Goal: Task Accomplishment & Management: Complete application form

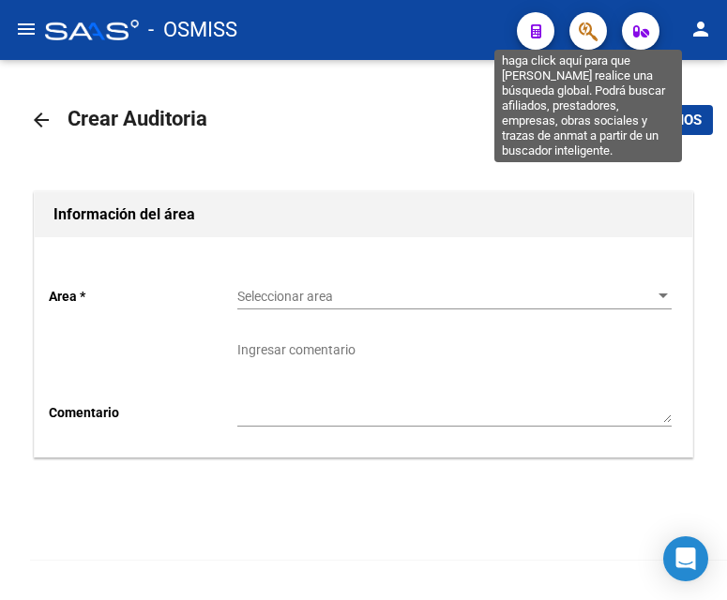
click at [585, 28] on icon "button" at bounding box center [588, 32] width 19 height 22
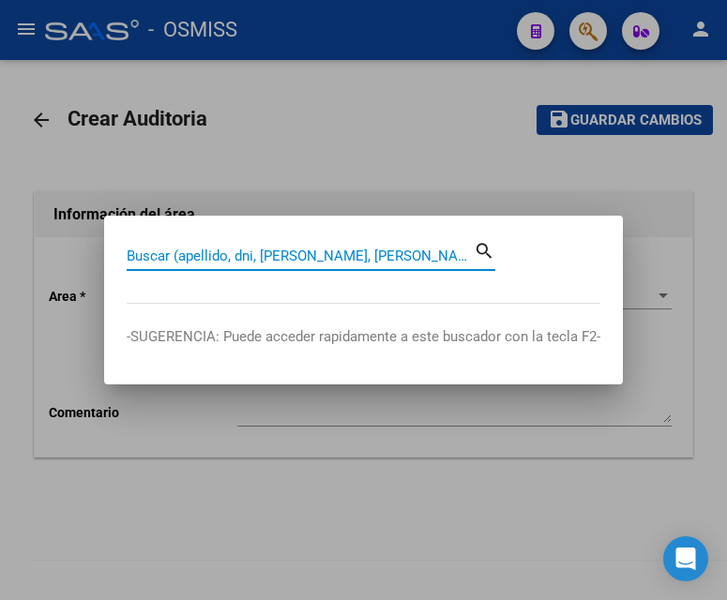
click at [203, 256] on input "Buscar (apellido, dni, [PERSON_NAME], [PERSON_NAME], cuit, obra social)" at bounding box center [300, 256] width 347 height 17
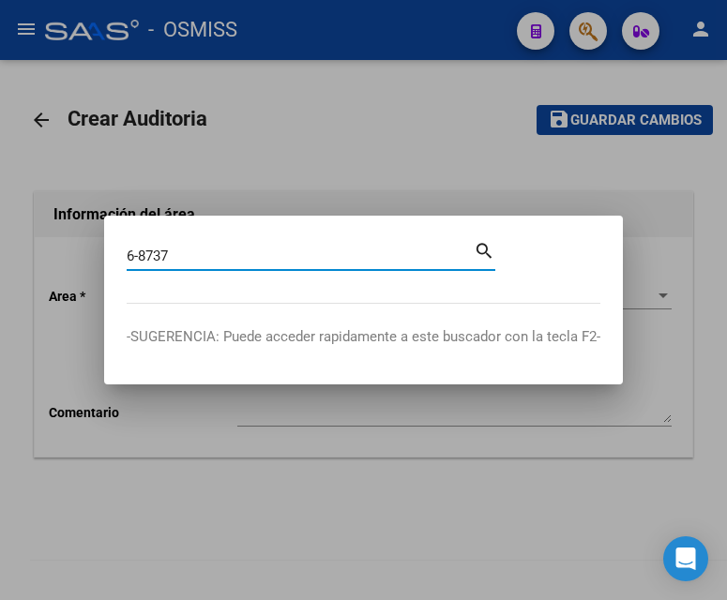
type input "6-8737"
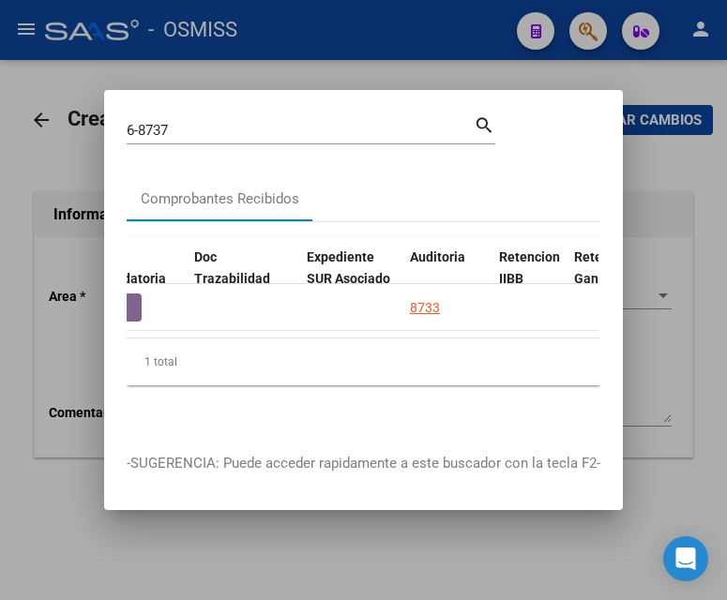
scroll to position [0, 1221]
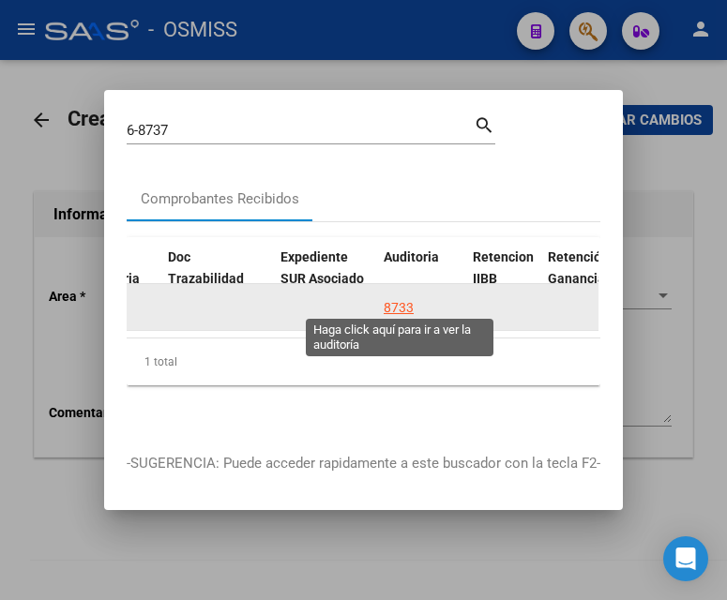
click at [392, 304] on div "8733" at bounding box center [399, 308] width 30 height 22
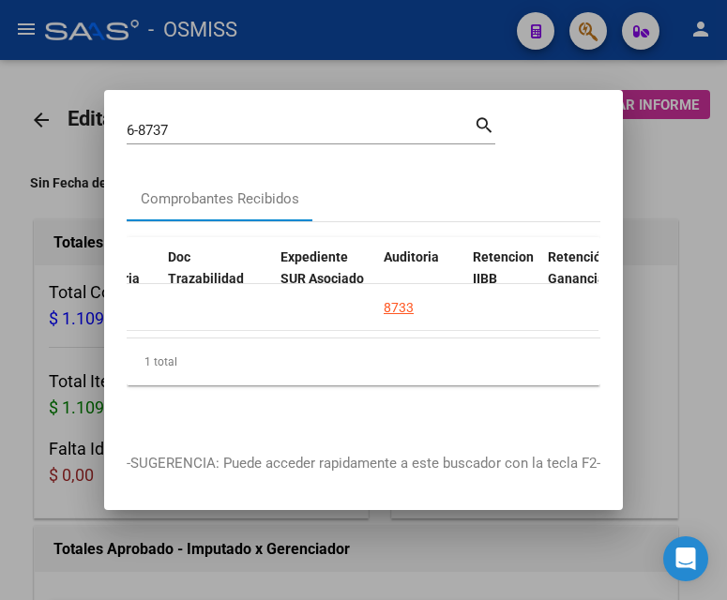
click at [326, 37] on div at bounding box center [363, 300] width 727 height 600
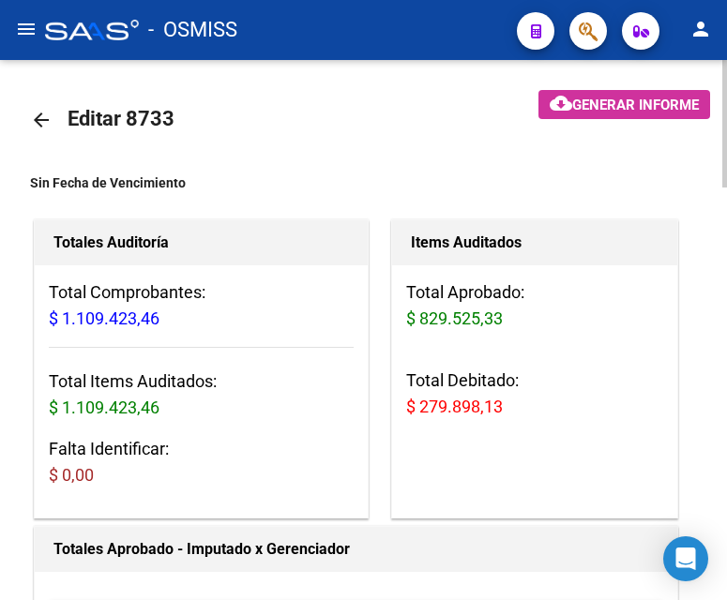
click at [40, 114] on mat-icon "arrow_back" at bounding box center [41, 120] width 23 height 23
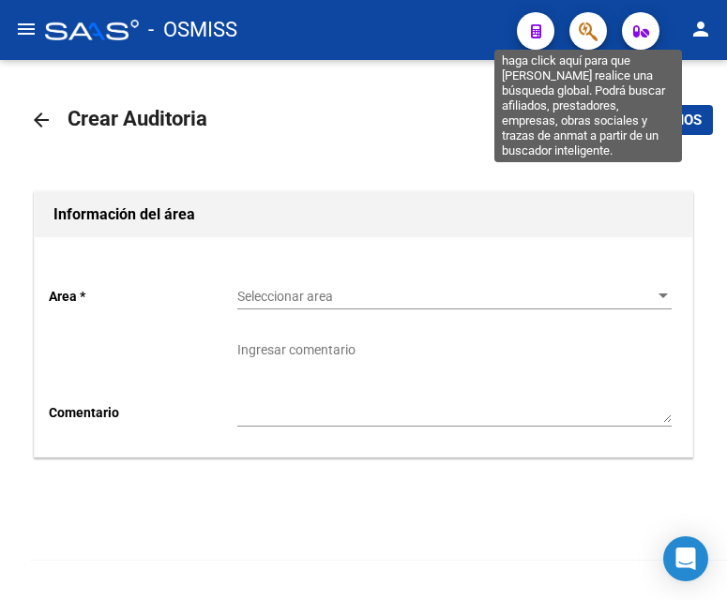
click at [585, 30] on icon "button" at bounding box center [588, 32] width 19 height 22
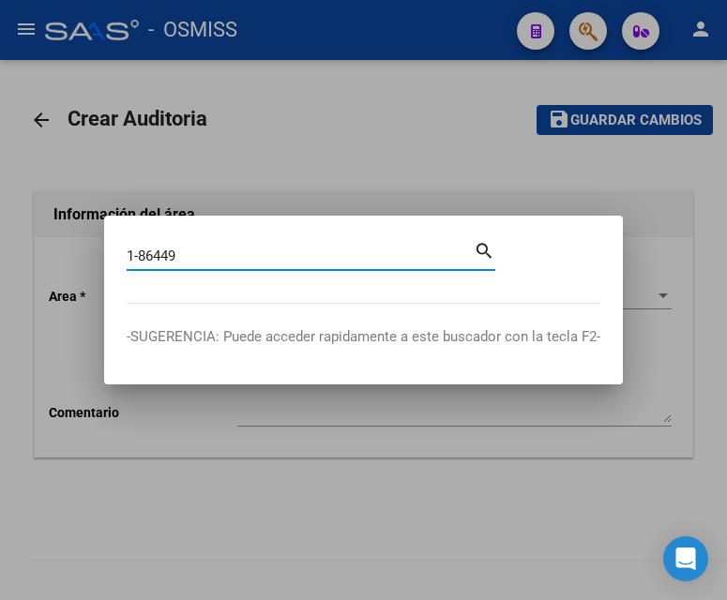
type input "1-86449"
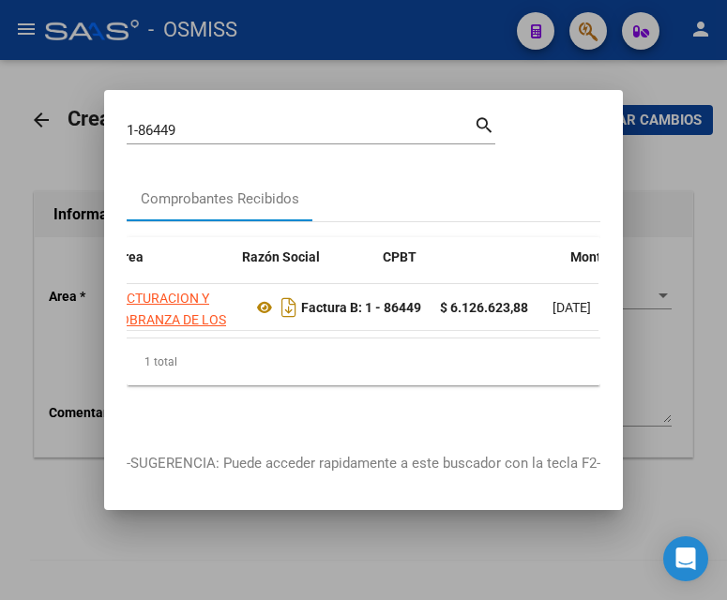
scroll to position [0, 1038]
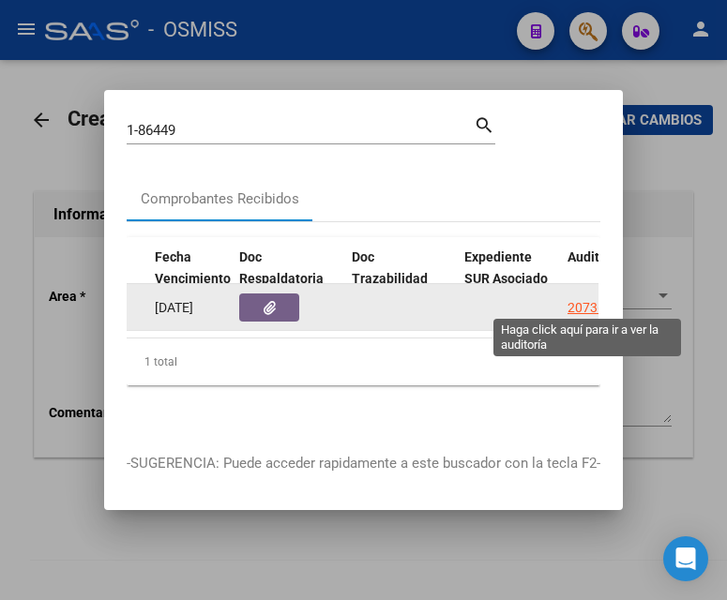
click at [571, 301] on div "20736" at bounding box center [587, 308] width 38 height 22
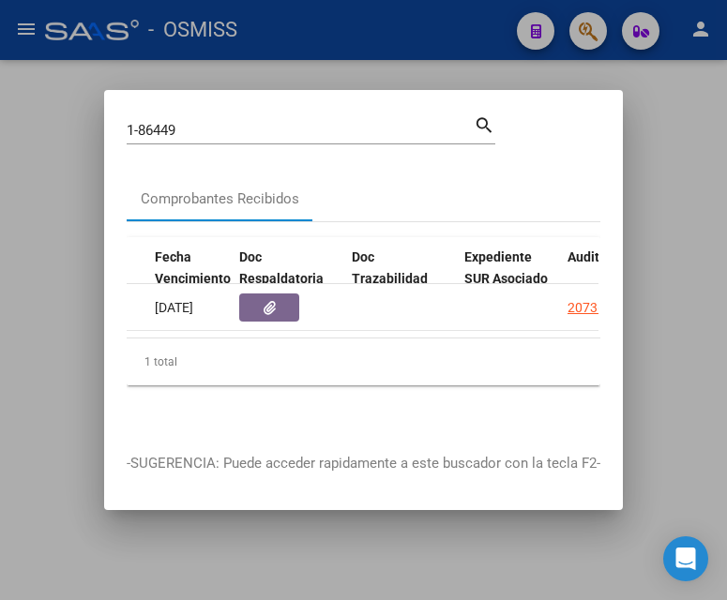
click at [381, 22] on div at bounding box center [363, 300] width 727 height 600
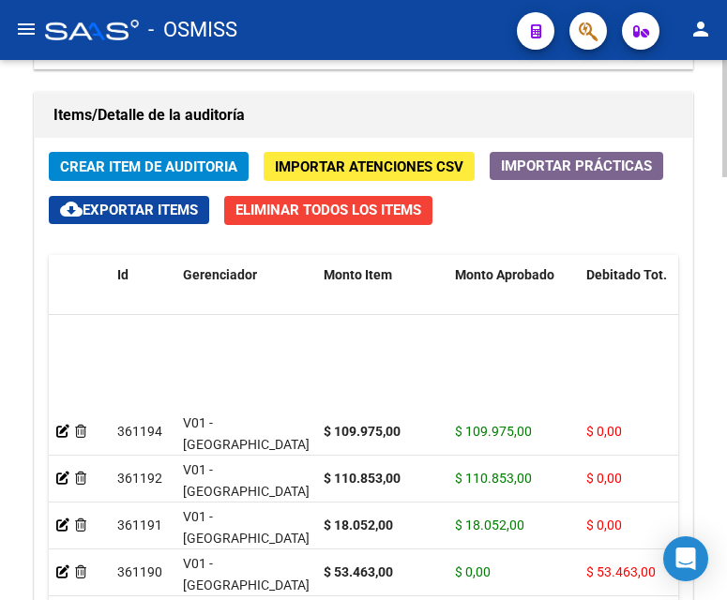
scroll to position [469, 0]
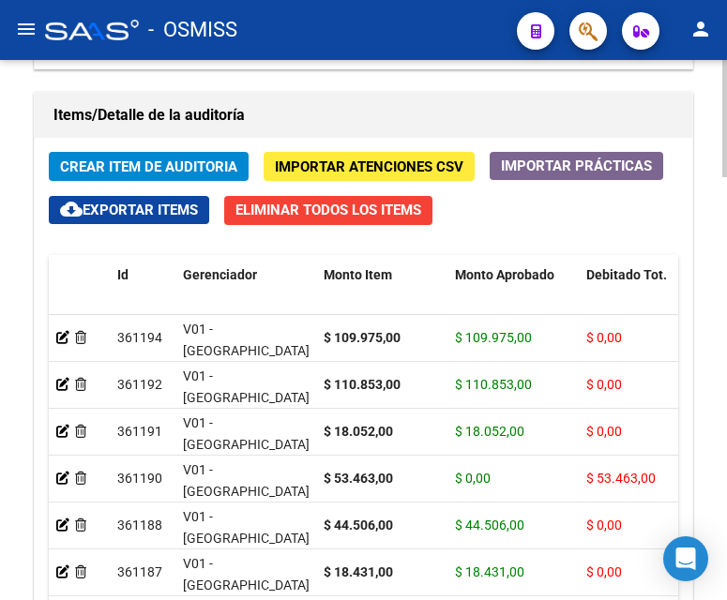
click at [617, 278] on span "Debitado Tot." at bounding box center [626, 274] width 81 height 15
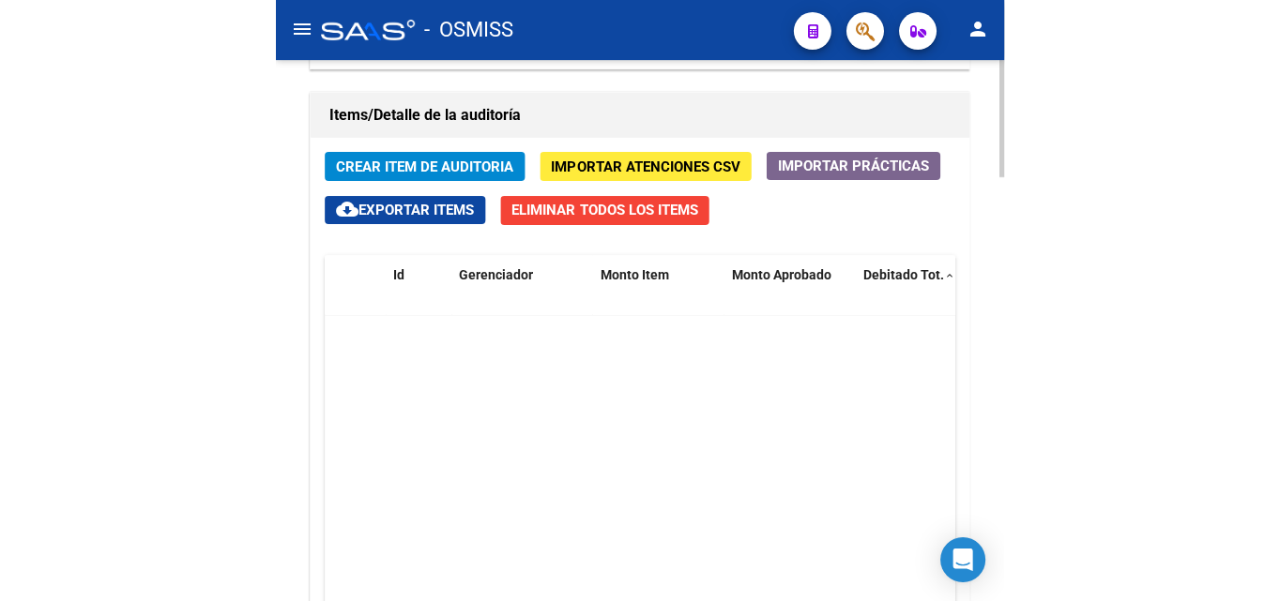
scroll to position [0, 0]
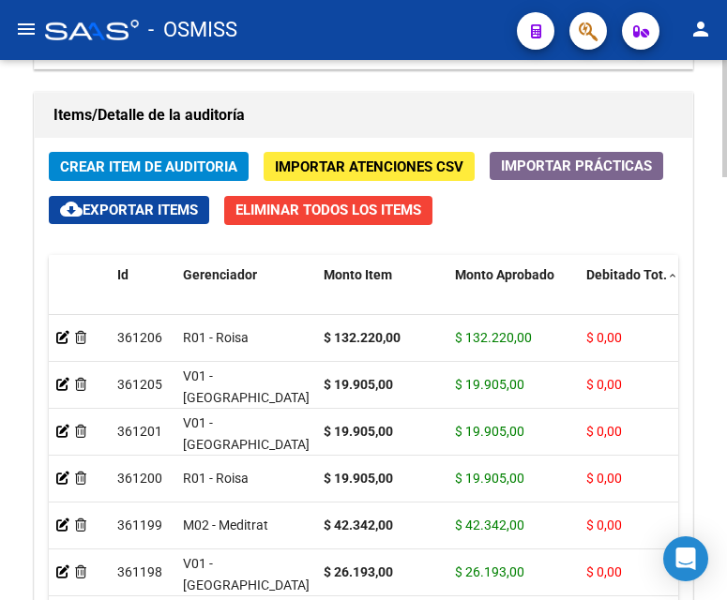
click at [617, 278] on span "Debitado Tot." at bounding box center [626, 274] width 81 height 15
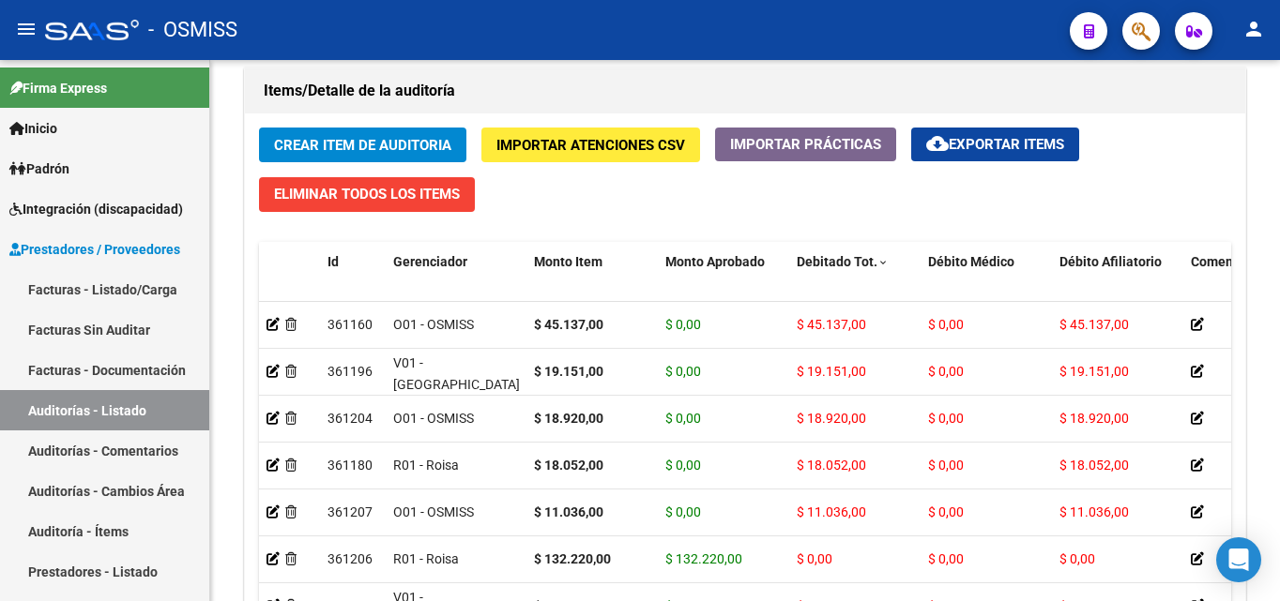
scroll to position [375, 0]
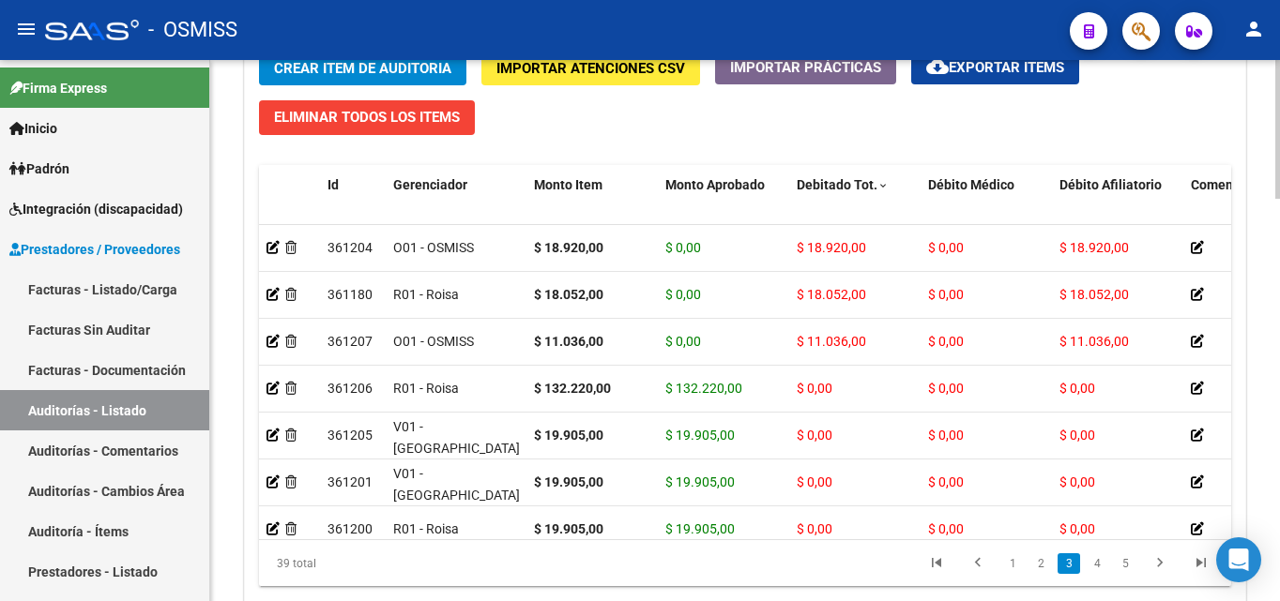
click at [726, 436] on div at bounding box center [1277, 494] width 5 height 139
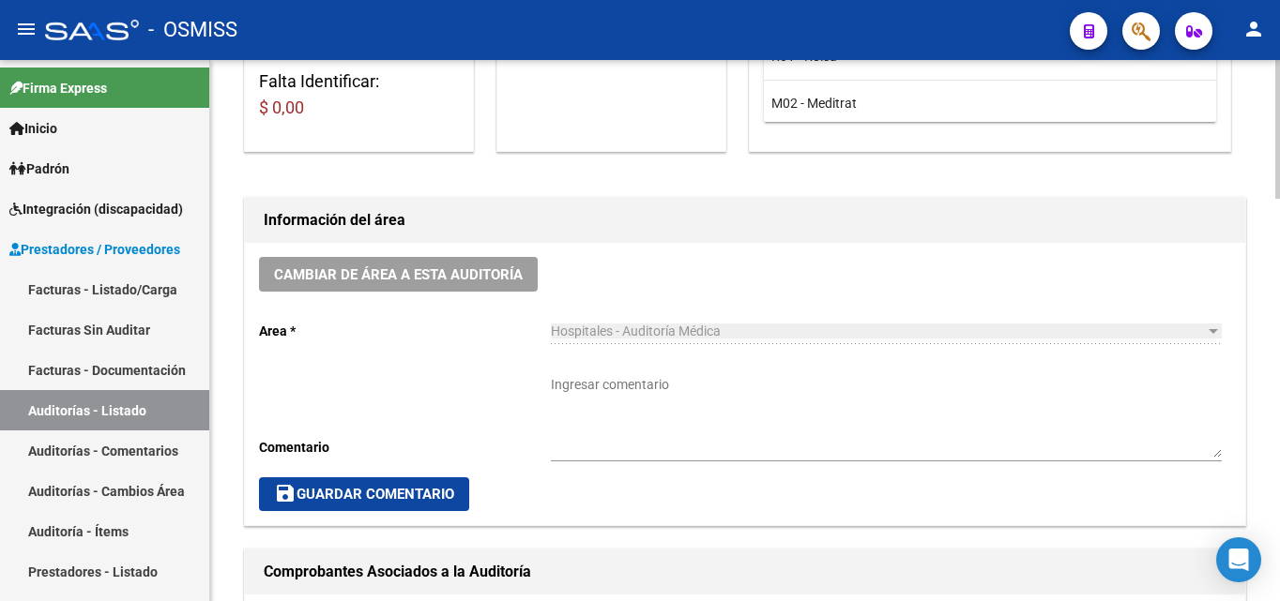
scroll to position [0, 0]
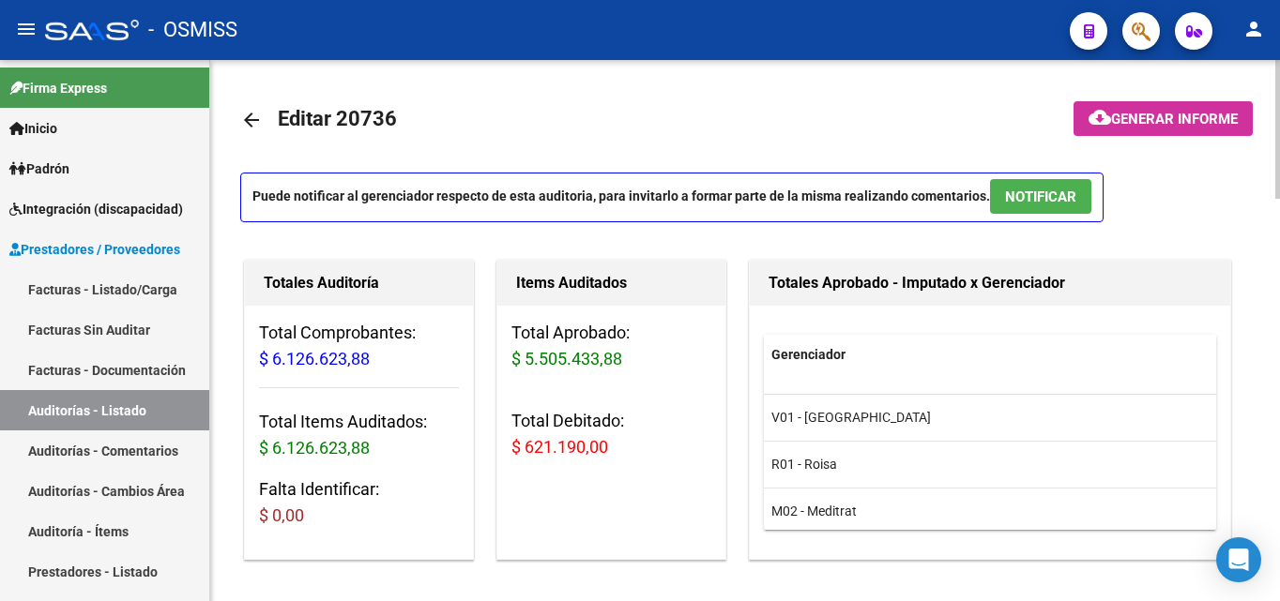
click at [244, 120] on mat-icon "arrow_back" at bounding box center [251, 120] width 23 height 23
